Goal: Task Accomplishment & Management: Manage account settings

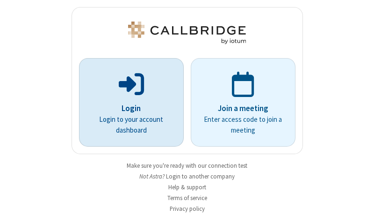
click at [128, 108] on p "Login" at bounding box center [131, 108] width 79 height 12
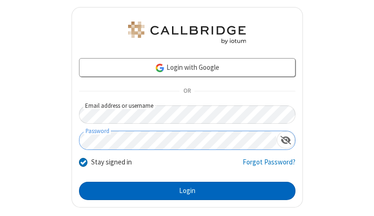
click at [183, 190] on button "Login" at bounding box center [187, 190] width 217 height 19
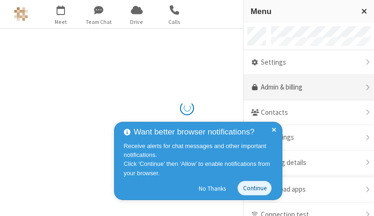
click at [305, 87] on link "Admin & billing" at bounding box center [309, 87] width 130 height 25
